Goal: Information Seeking & Learning: Learn about a topic

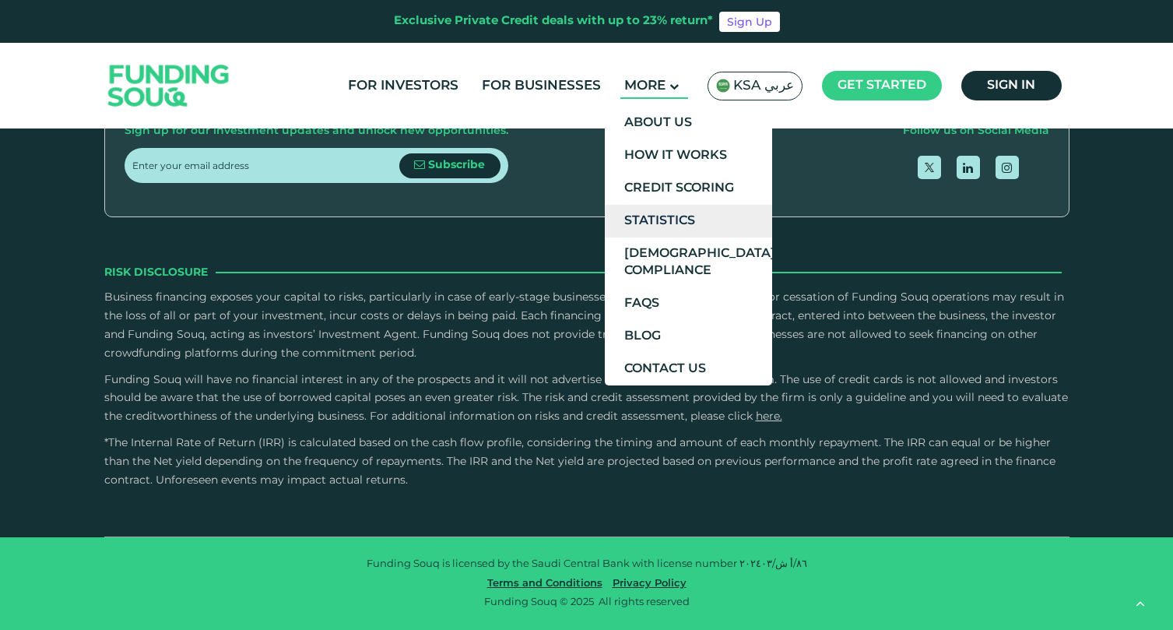
click at [702, 218] on link "Statistics" at bounding box center [688, 221] width 167 height 33
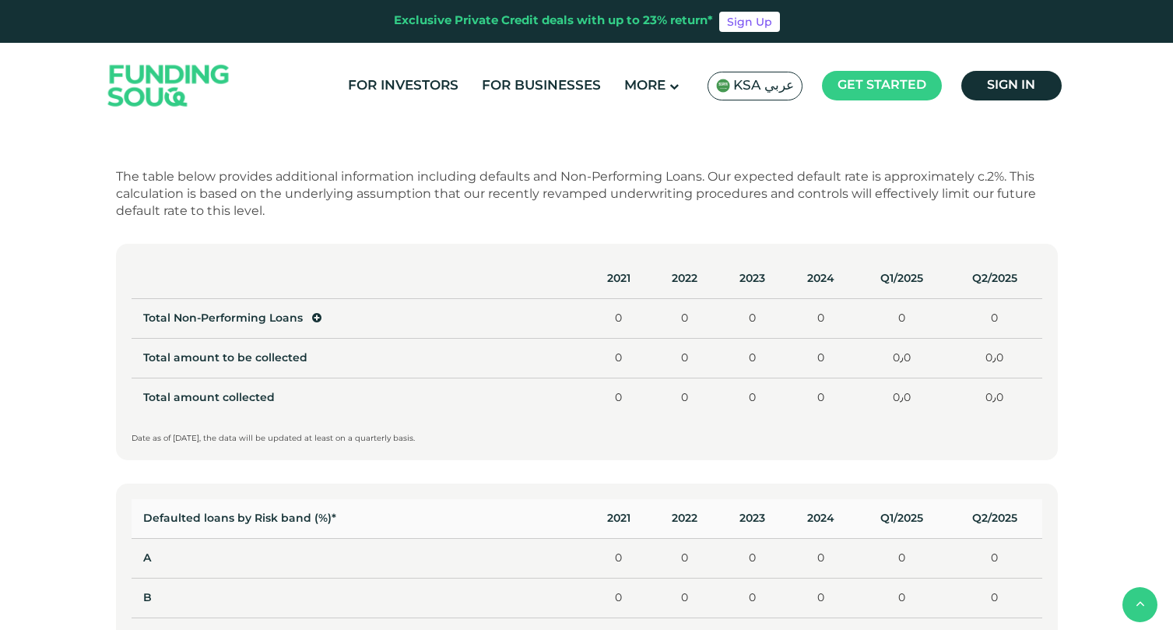
scroll to position [760, 0]
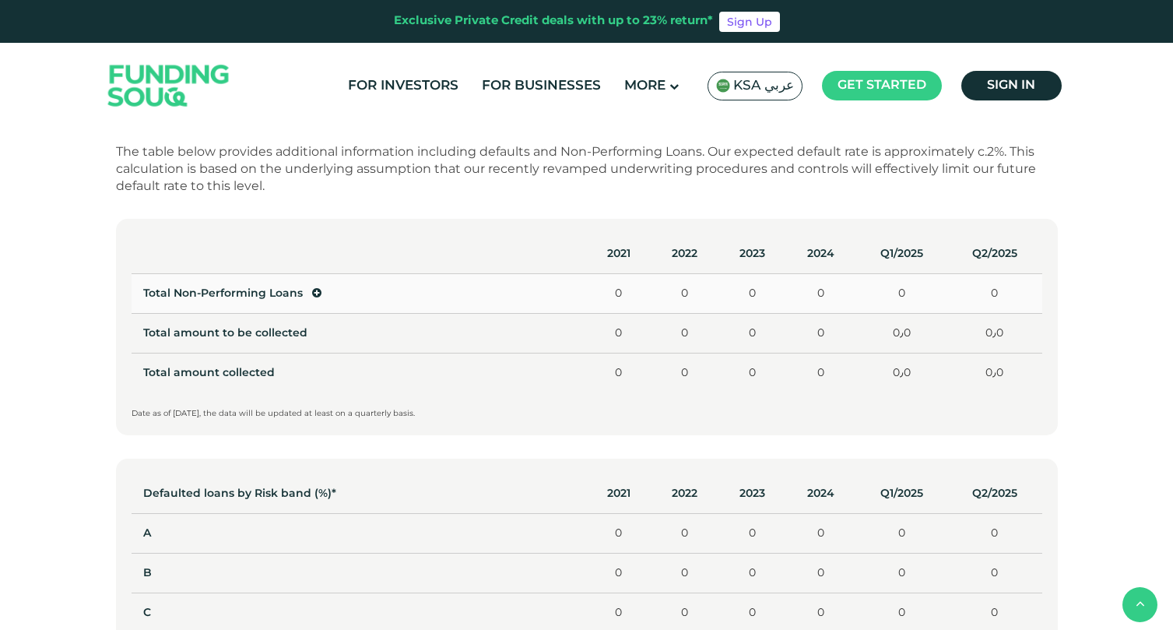
click at [314, 292] on icon at bounding box center [316, 292] width 9 height 11
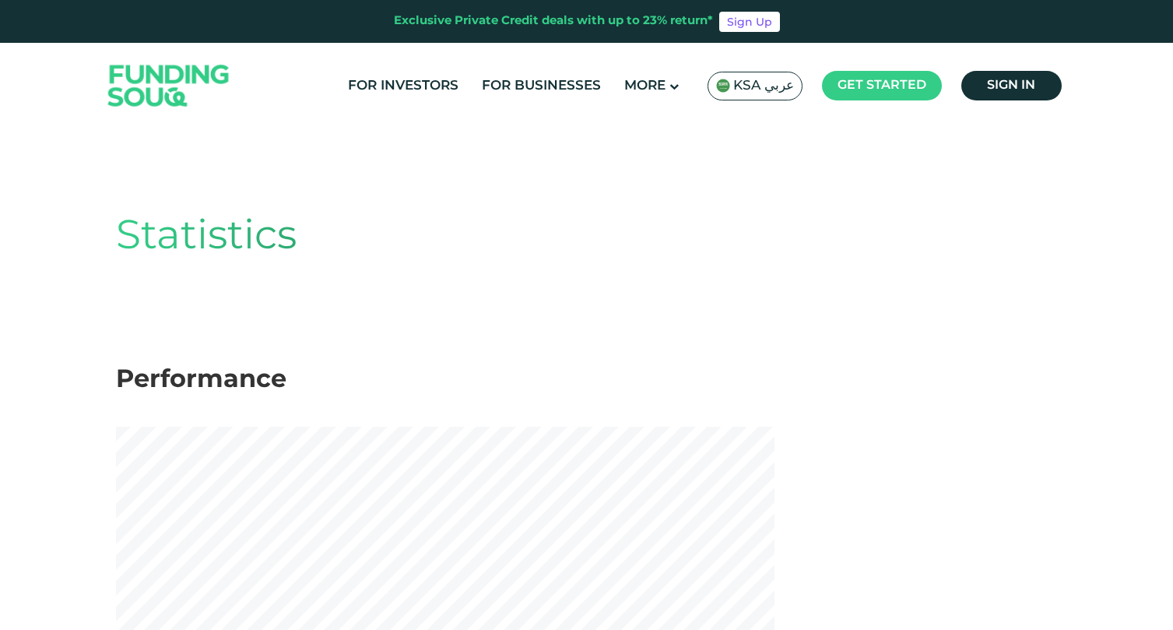
scroll to position [0, 0]
click at [441, 90] on link "For Investors" at bounding box center [403, 86] width 118 height 26
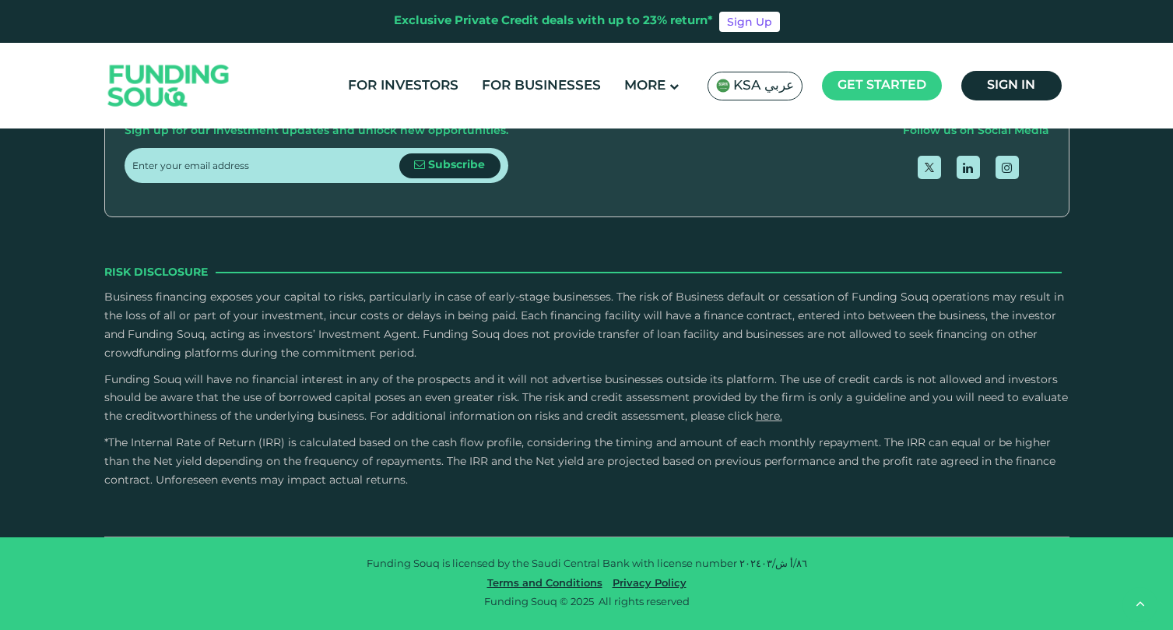
scroll to position [4072, 0]
click at [0, 0] on input "Credit History and Risk" at bounding box center [0, 0] width 0 height 0
click at [696, 134] on label "Owner Character and Commitment" at bounding box center [587, 104] width 942 height 59
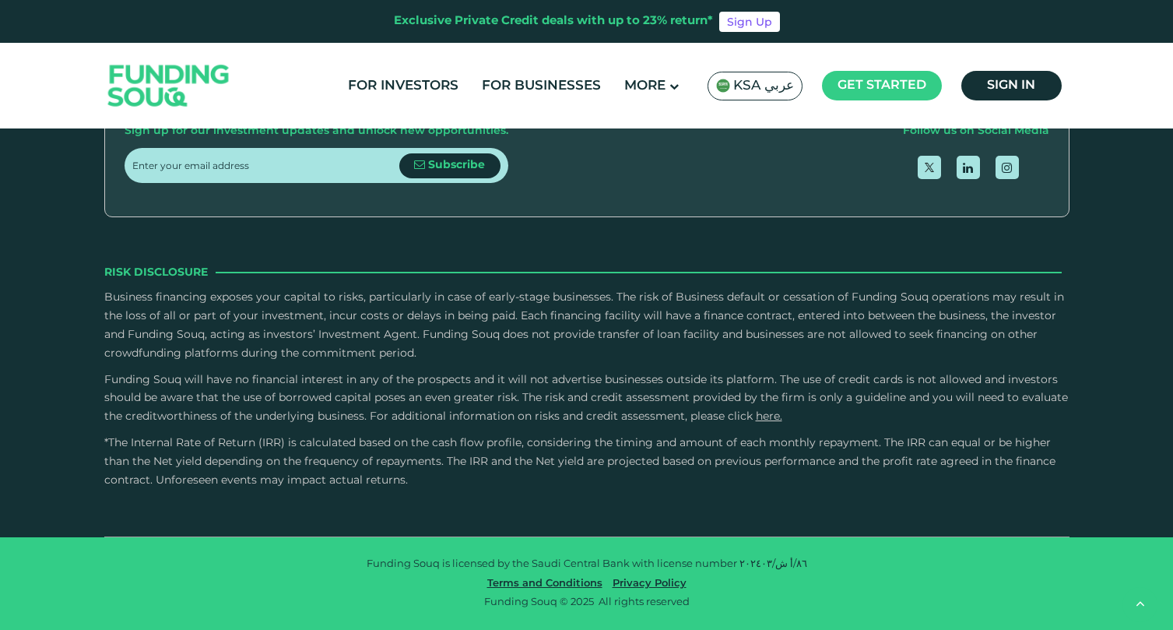
click at [0, 0] on input "Owner Character and Commitment" at bounding box center [0, 0] width 0 height 0
click at [683, 402] on label "External Sources" at bounding box center [587, 372] width 942 height 59
click at [0, 0] on input "External Sources" at bounding box center [0, 0] width 0 height 0
click at [583, 19] on link "FAQs" at bounding box center [567, 14] width 32 height 12
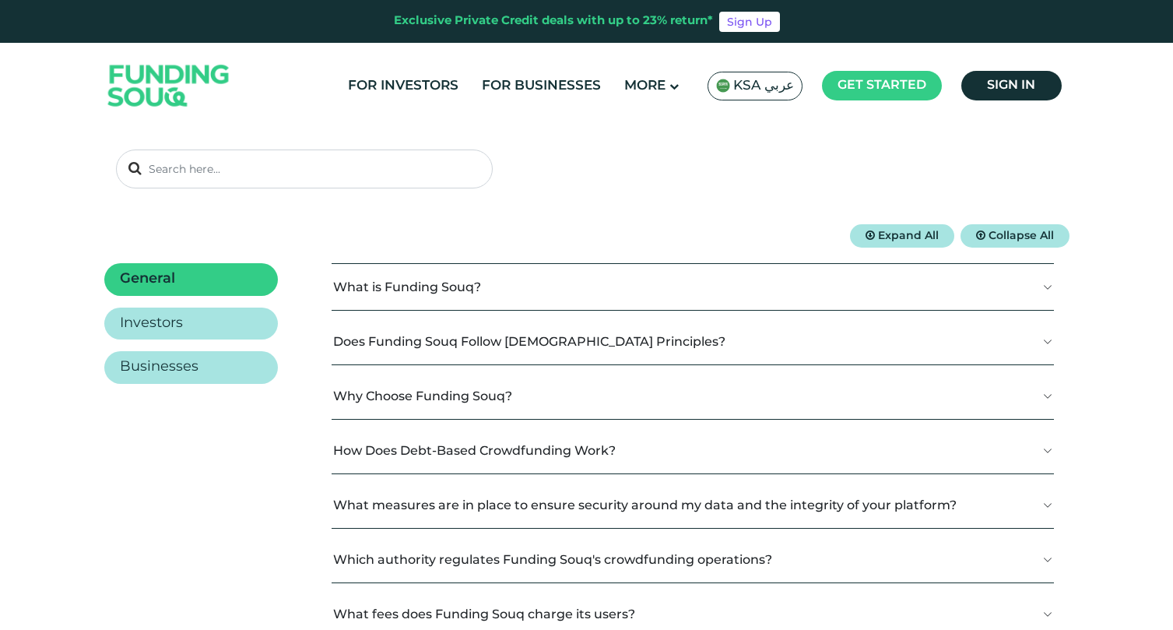
scroll to position [132, 0]
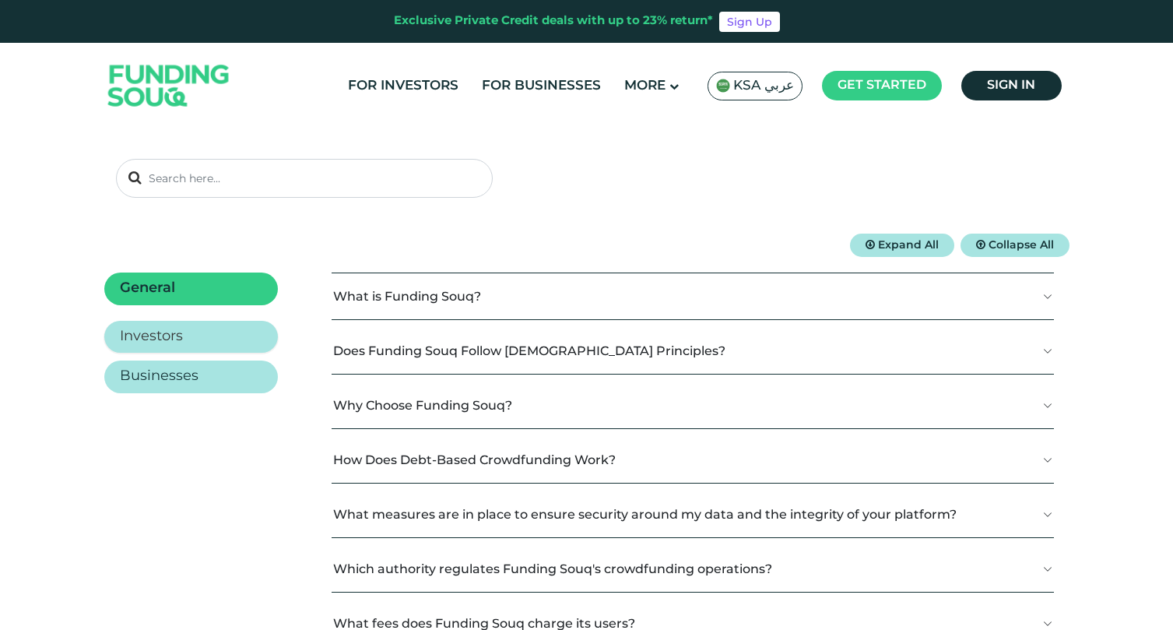
click at [244, 336] on link "Investors" at bounding box center [191, 337] width 174 height 33
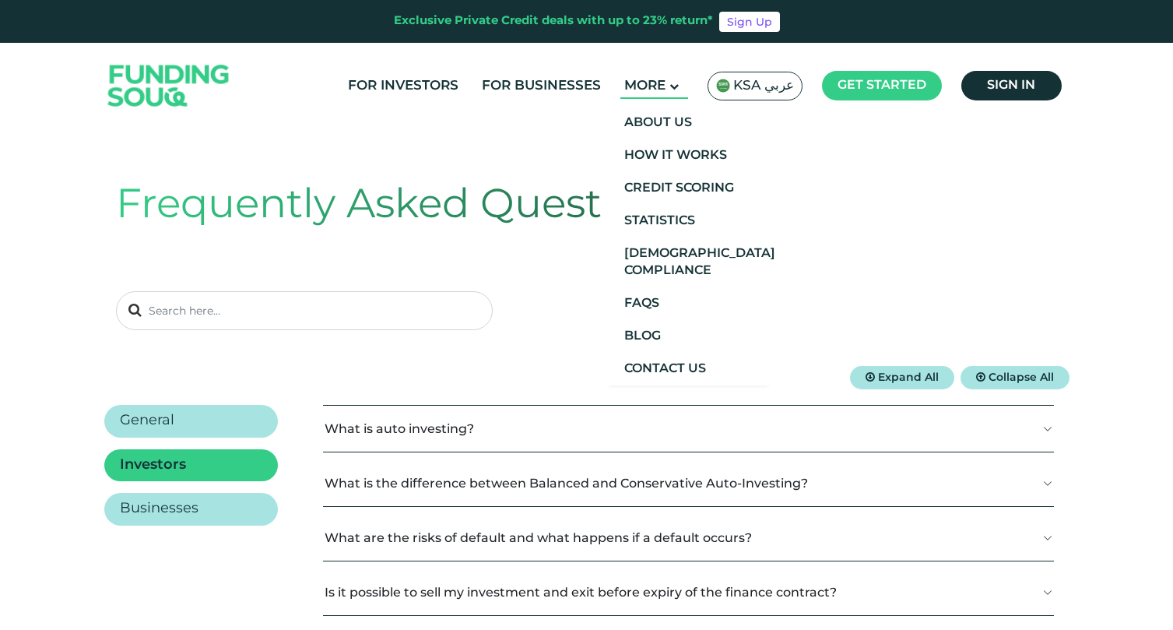
click at [655, 96] on main "More" at bounding box center [654, 86] width 68 height 26
